Goal: Transaction & Acquisition: Purchase product/service

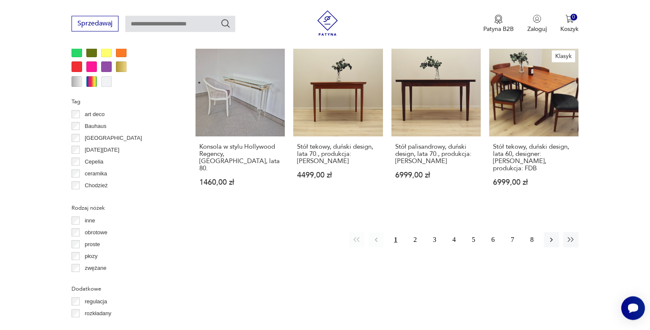
scroll to position [822, 0]
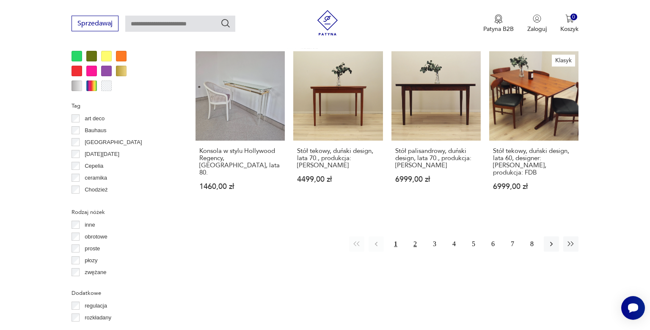
click at [417, 236] on button "2" at bounding box center [414, 243] width 15 height 15
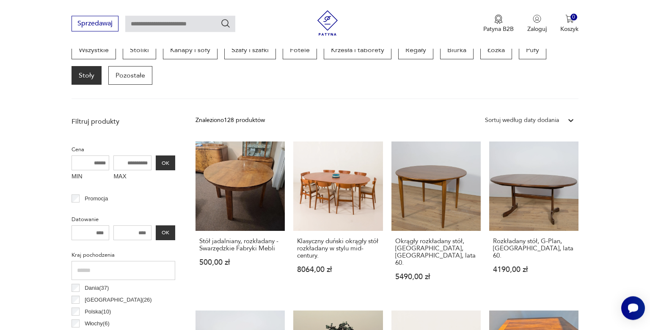
scroll to position [237, 0]
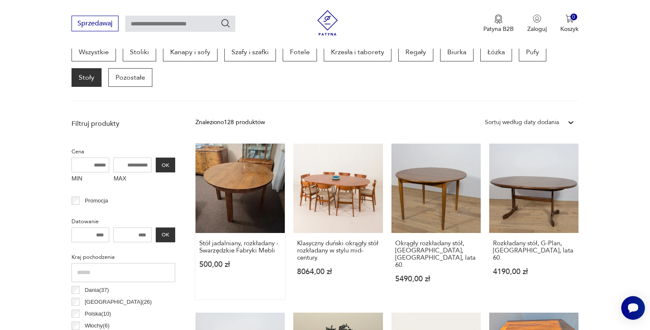
click at [234, 186] on link "Stół jadalniany, rozkładany - Swarzędzkie Fabryki Mebli 500,00 zł" at bounding box center [239, 220] width 89 height 155
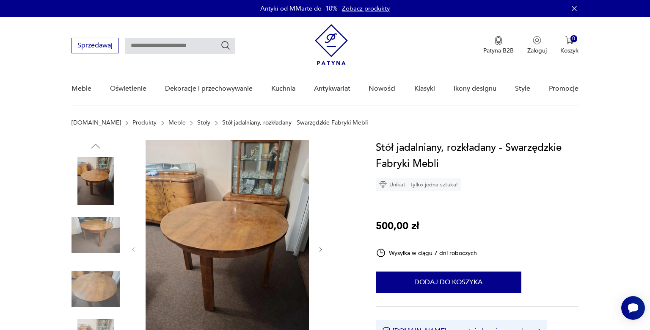
click at [319, 250] on icon "button" at bounding box center [320, 249] width 7 height 7
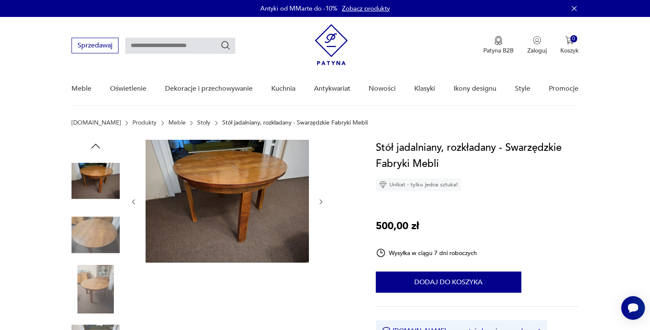
click at [319, 203] on icon "button" at bounding box center [320, 201] width 7 height 7
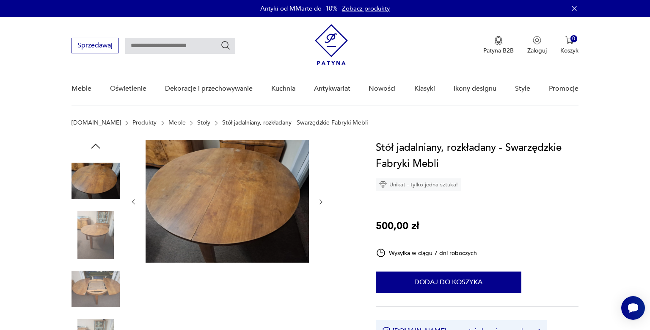
click at [319, 203] on icon "button" at bounding box center [320, 201] width 7 height 7
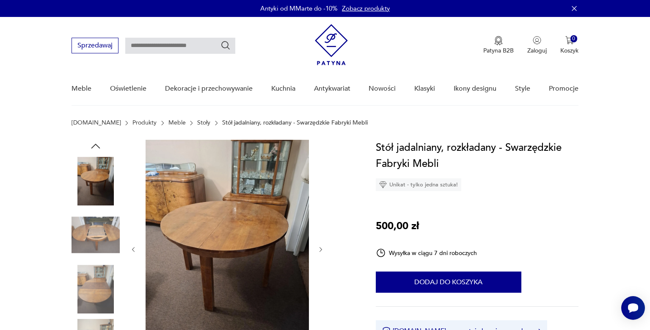
click at [319, 250] on icon "button" at bounding box center [320, 249] width 7 height 7
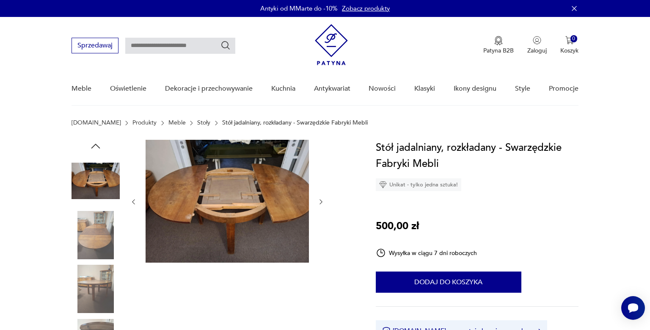
click at [321, 204] on icon "button" at bounding box center [320, 201] width 7 height 7
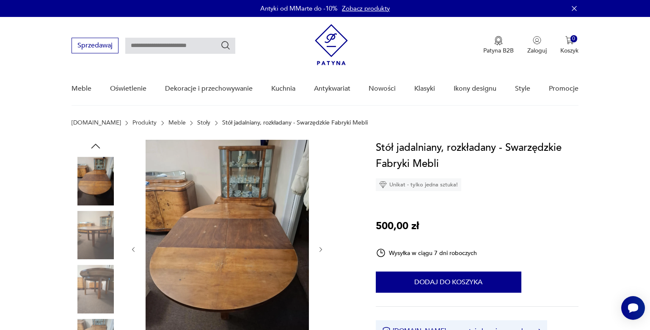
click at [319, 248] on icon "button" at bounding box center [320, 249] width 7 height 7
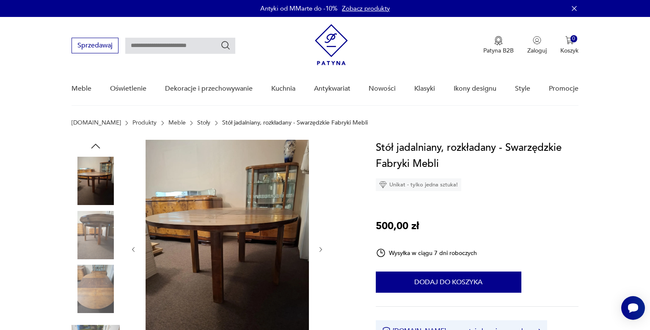
click at [322, 248] on icon "button" at bounding box center [320, 249] width 7 height 7
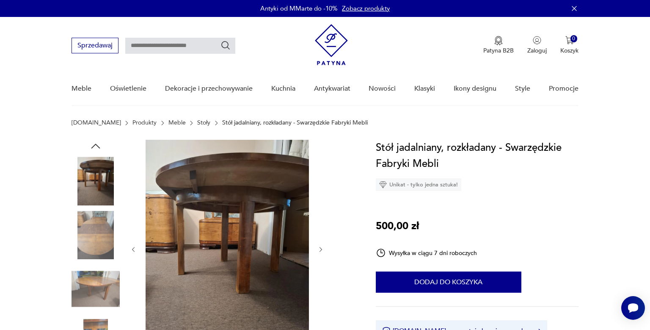
click at [321, 247] on icon "button" at bounding box center [320, 249] width 3 height 5
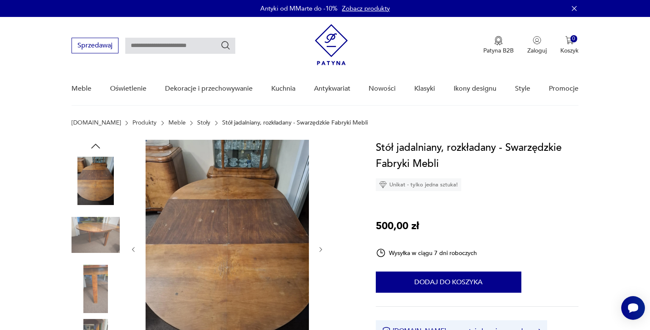
click at [321, 249] on icon "button" at bounding box center [320, 249] width 7 height 7
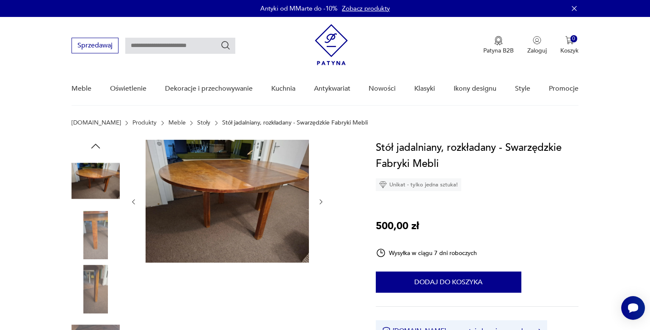
click at [321, 202] on icon "button" at bounding box center [320, 201] width 7 height 7
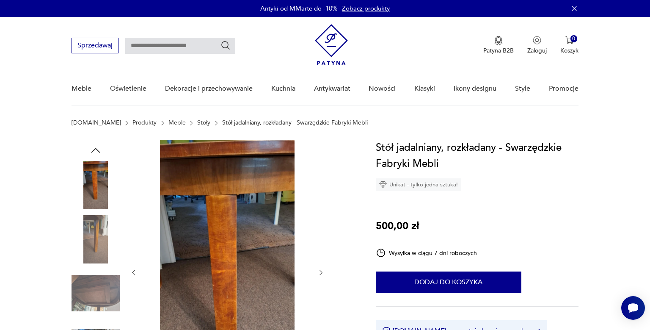
click at [322, 272] on icon "button" at bounding box center [320, 272] width 7 height 7
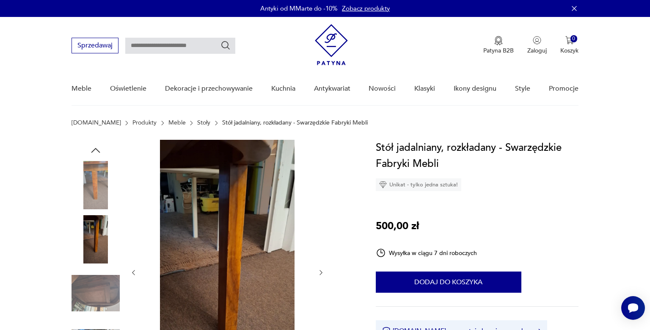
click at [321, 273] on icon "button" at bounding box center [320, 272] width 3 height 5
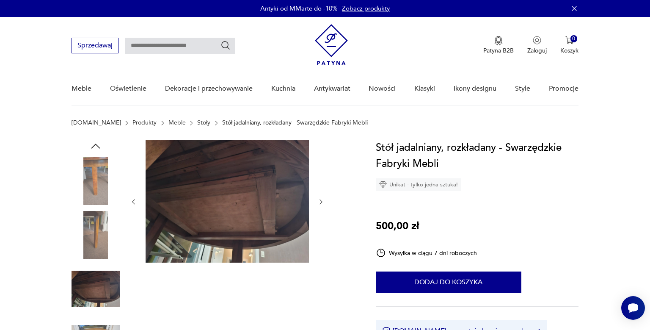
click at [321, 202] on icon "button" at bounding box center [320, 201] width 7 height 7
